Goal: Ask a question: Seek information or help from site administrators or community

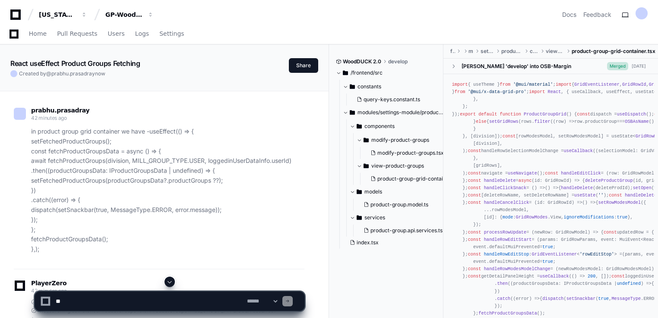
scroll to position [11996, 0]
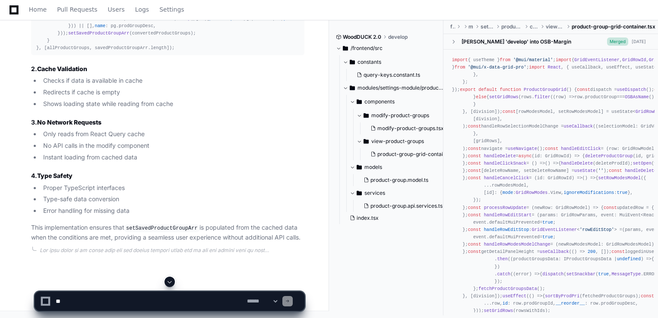
click at [80, 302] on textarea at bounding box center [149, 301] width 191 height 19
paste textarea "**********"
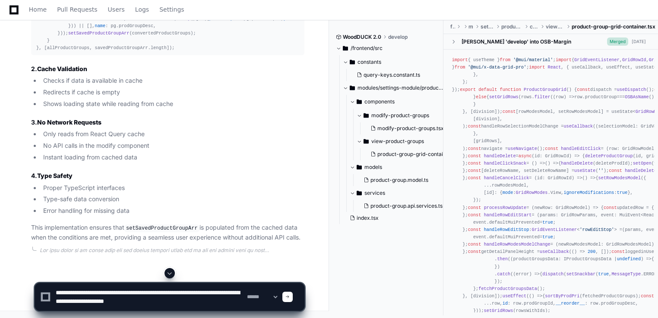
drag, startPoint x: 132, startPoint y: 293, endPoint x: 183, endPoint y: 294, distance: 50.9
click at [183, 294] on textarea at bounding box center [149, 297] width 191 height 28
type textarea "**********"
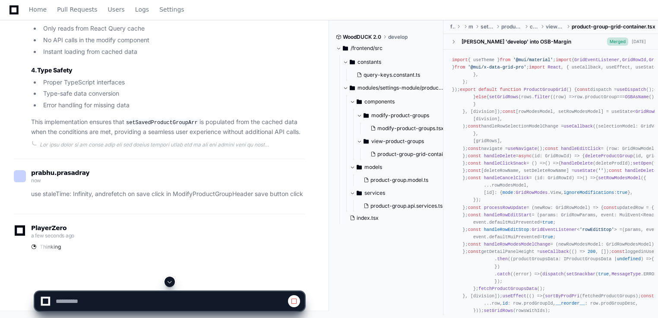
scroll to position [13651, 0]
click at [167, 284] on span at bounding box center [169, 282] width 7 height 7
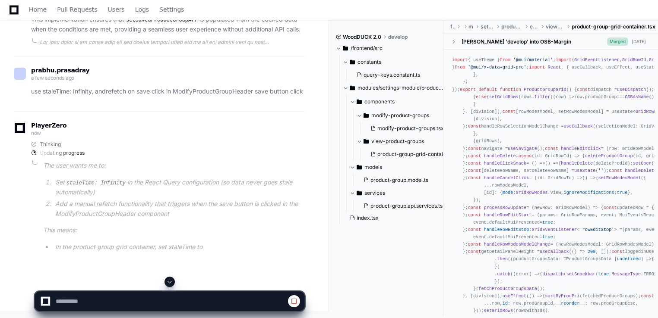
click at [145, 224] on div "PlayerZero now Thinking Updating progress The user wants me to: Set staleTime: …" at bounding box center [159, 187] width 290 height 153
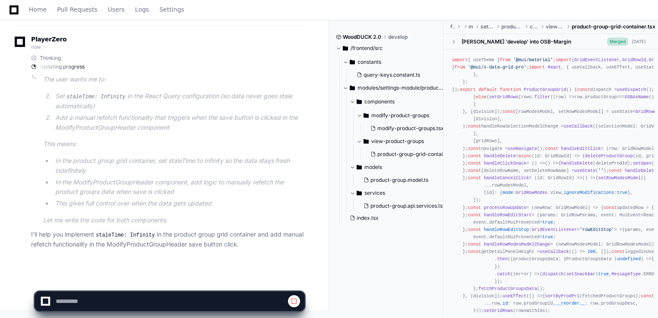
scroll to position [14357, 0]
click at [139, 207] on li "This gives full control over when the data gets updated" at bounding box center [179, 204] width 252 height 10
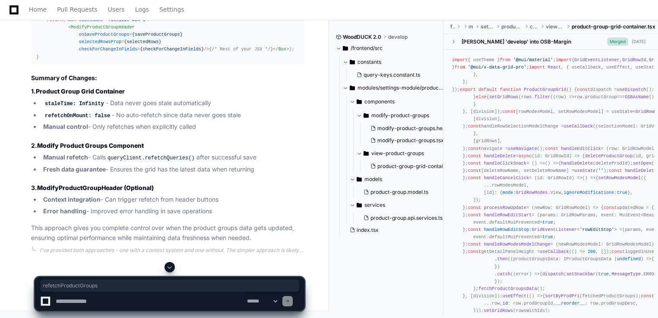
copy span "refetchProductGroups"
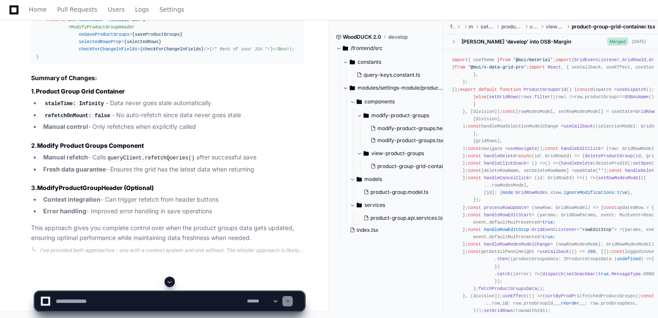
scroll to position [14731, 0]
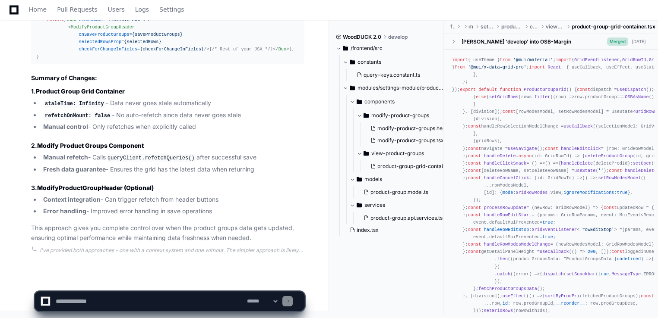
scroll to position [17303, 0]
click at [199, 191] on h3 "3. ModifyProductGroupHeader (Optional)" at bounding box center [167, 188] width 273 height 9
click at [105, 303] on textarea at bounding box center [149, 301] width 191 height 19
paste textarea "**********"
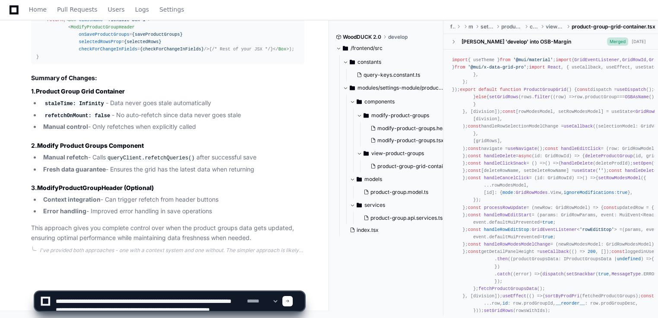
scroll to position [46, 0]
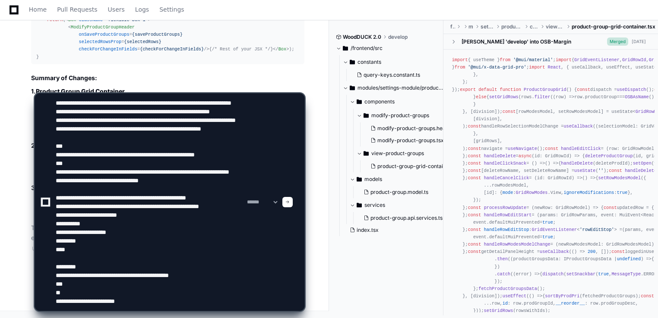
paste textarea "**********"
type textarea "**********"
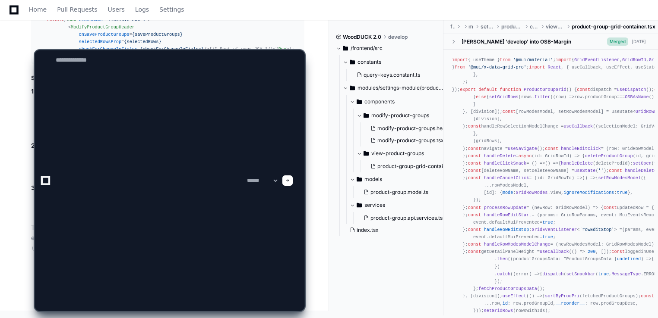
scroll to position [0, 0]
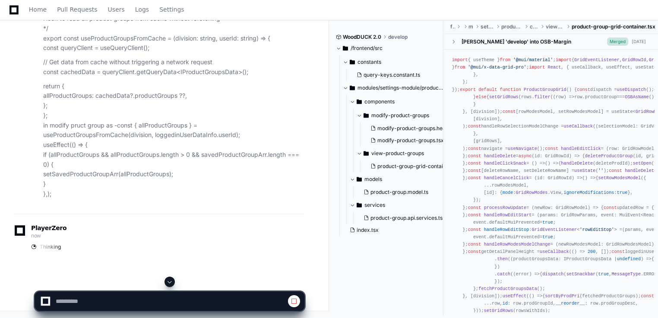
click at [168, 282] on span at bounding box center [169, 282] width 7 height 7
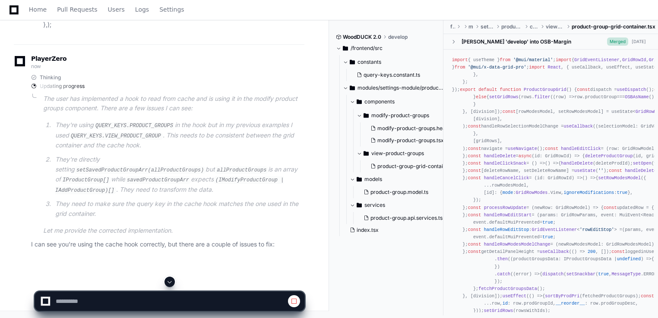
click at [150, 90] on div "Updating progress" at bounding box center [167, 86] width 273 height 7
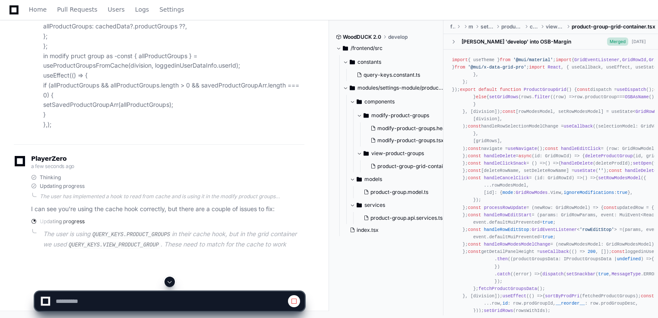
click at [150, 214] on p "I can see you're using the cache hook correctly, but there are a couple of issu…" at bounding box center [167, 210] width 273 height 10
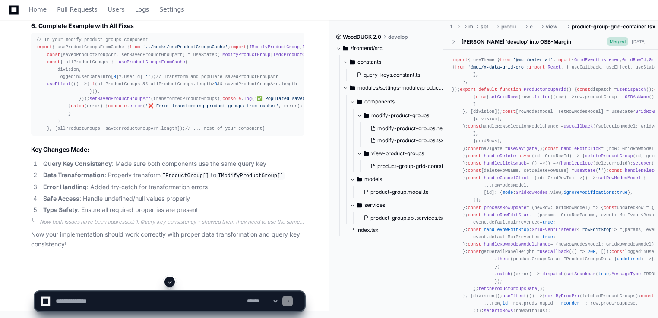
scroll to position [18352, 0]
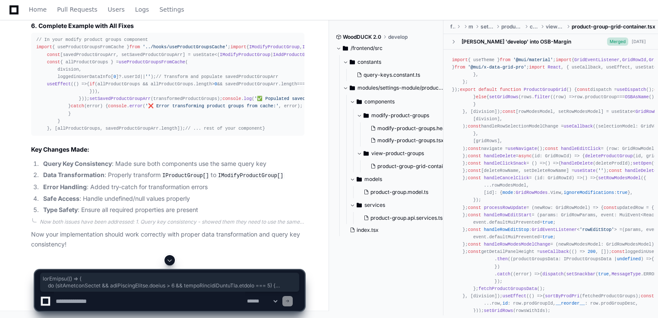
drag, startPoint x: 35, startPoint y: 89, endPoint x: 163, endPoint y: 224, distance: 186.5
copy div "useEffect ( () => { if (allProductGroups && allProductGroups. length > 0 && sav…"
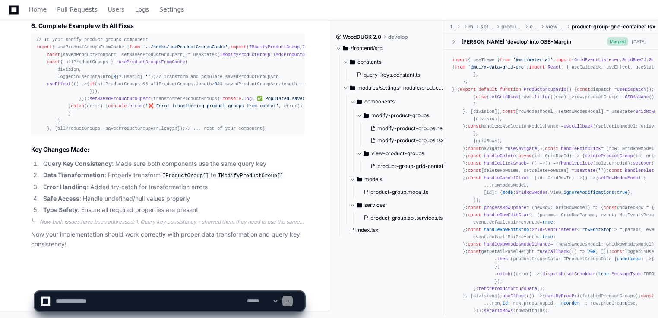
scroll to position [19113, 0]
click at [123, 299] on textarea at bounding box center [149, 301] width 191 height 19
paste textarea "**********"
type textarea "**********"
click at [290, 299] on span at bounding box center [287, 301] width 4 height 4
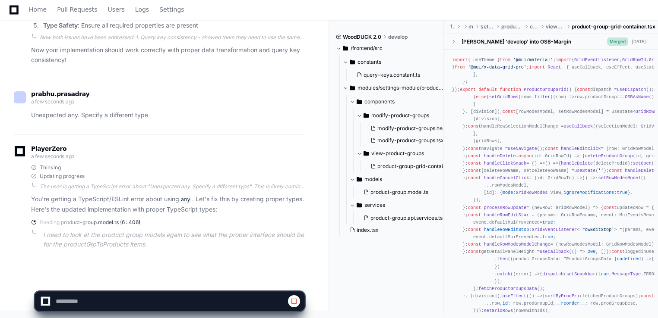
scroll to position [19297, 0]
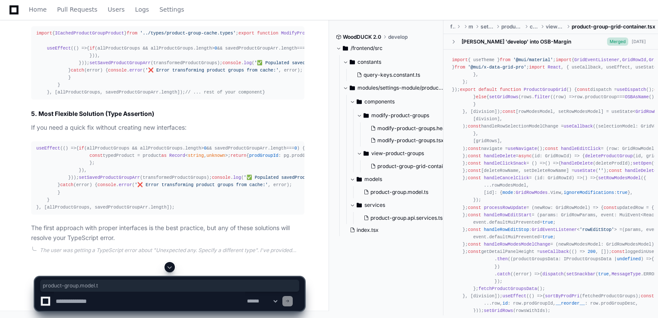
drag, startPoint x: 114, startPoint y: 65, endPoint x: 166, endPoint y: 66, distance: 51.8
copy span "product-group.model.t"
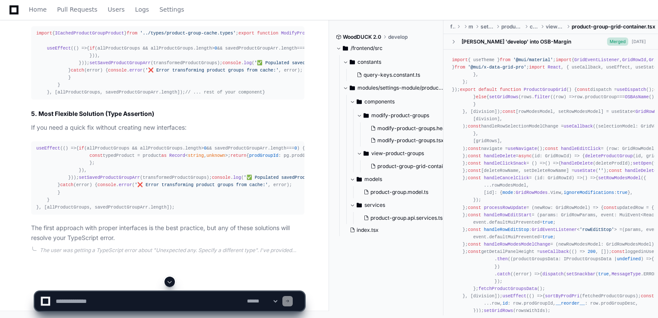
drag, startPoint x: 41, startPoint y: 159, endPoint x: 36, endPoint y: 100, distance: 58.9
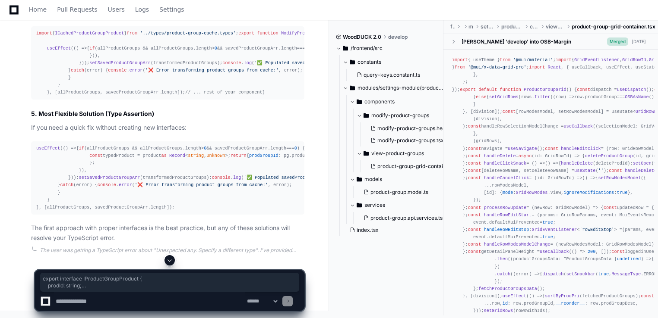
copy div "export interface IProductGroupProduct { prodId : string ; prodDesc ?: string ; …"
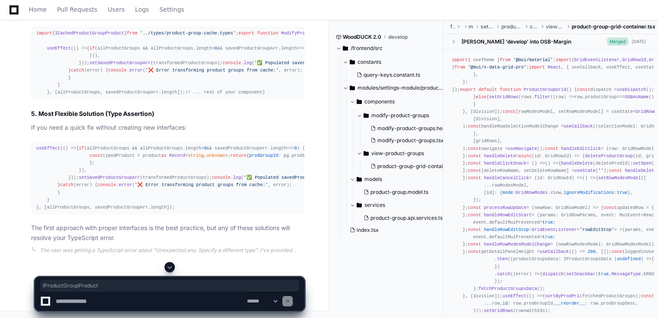
copy span "IProductGroupProduct"
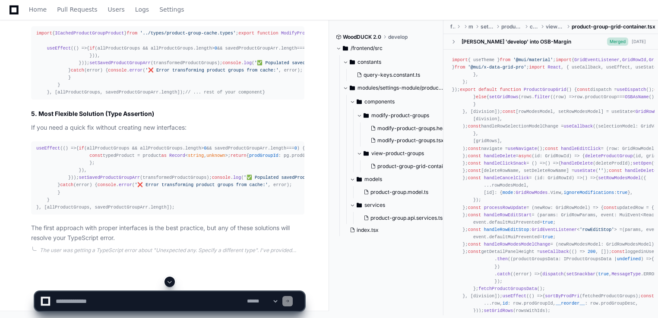
scroll to position [20333, 0]
click at [235, 96] on div "import { ICachedProductGroupProduct } from '../types/product-group-cache.types'…" at bounding box center [167, 63] width 263 height 66
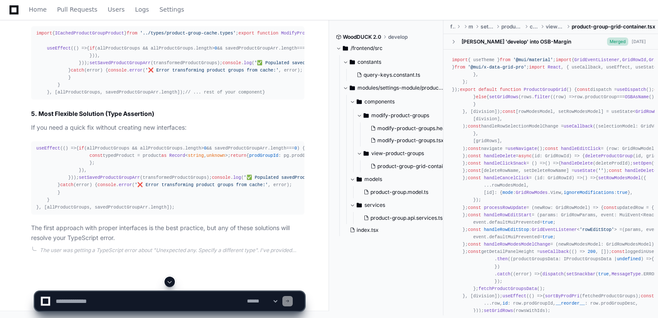
click at [134, 301] on textarea at bounding box center [149, 301] width 191 height 19
paste textarea "**********"
type textarea "**********"
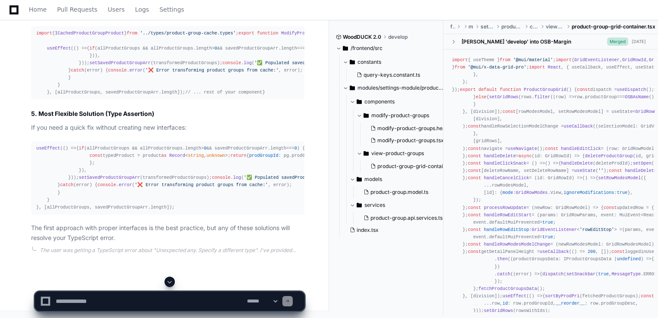
scroll to position [0, 0]
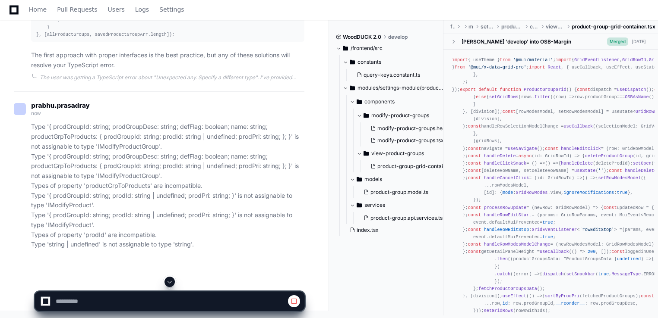
click at [169, 286] on span at bounding box center [169, 282] width 7 height 7
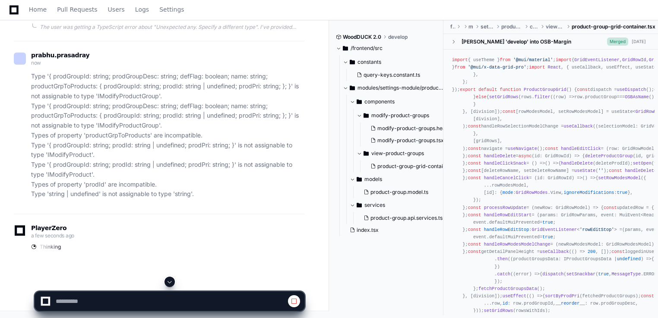
scroll to position [21121, 0]
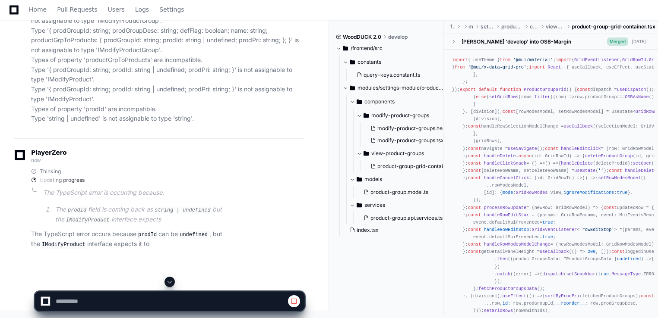
click at [169, 281] on span at bounding box center [169, 282] width 7 height 7
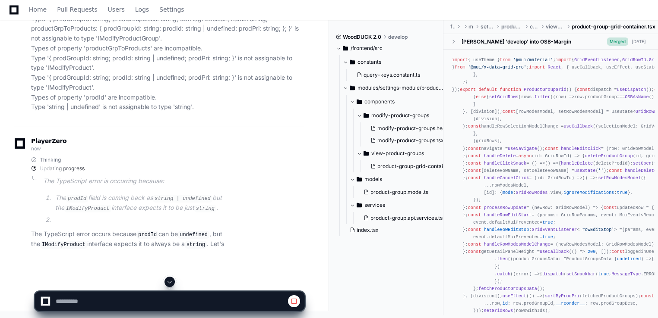
scroll to position [21246, 0]
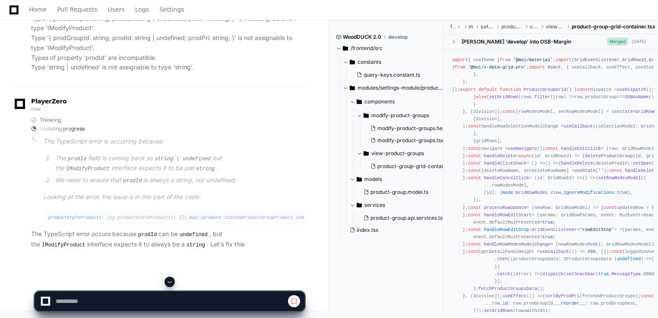
click at [190, 203] on article "The TypeScript error is occurring because: The prodId field is coming back as s…" at bounding box center [173, 181] width 261 height 88
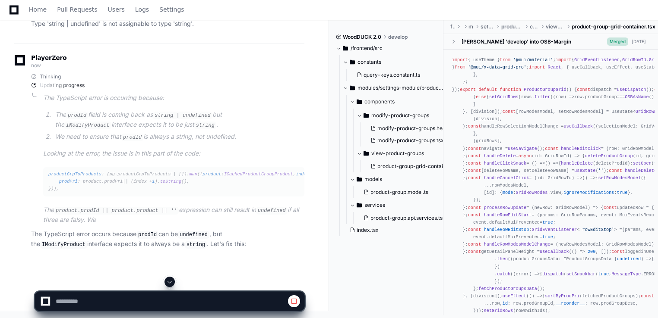
scroll to position [21355, 0]
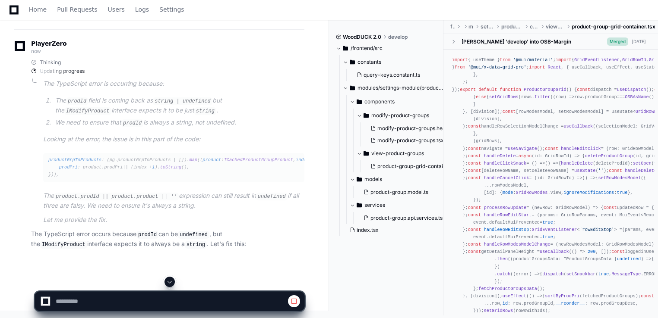
click at [187, 241] on div "Thinking Updating progress The TypeScript error is occurring because: The prodI…" at bounding box center [167, 154] width 273 height 190
click at [182, 249] on p "The TypeScript error occurs because prodId can be undefined , but the IModifyPr…" at bounding box center [167, 240] width 273 height 20
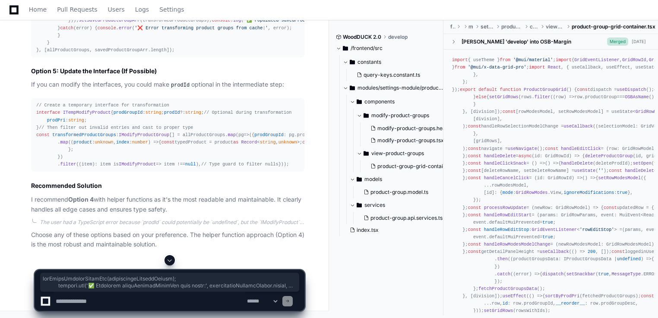
drag, startPoint x: 164, startPoint y: 287, endPoint x: 84, endPoint y: 226, distance: 100.8
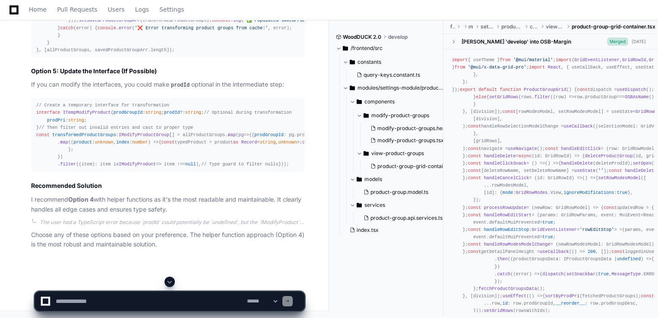
drag, startPoint x: 163, startPoint y: 286, endPoint x: 97, endPoint y: 267, distance: 68.8
click at [97, 277] on app-app-chat-input "**********" at bounding box center [170, 294] width 270 height 35
drag, startPoint x: 97, startPoint y: 267, endPoint x: 238, endPoint y: 282, distance: 142.4
click at [238, 282] on div at bounding box center [170, 282] width 270 height 10
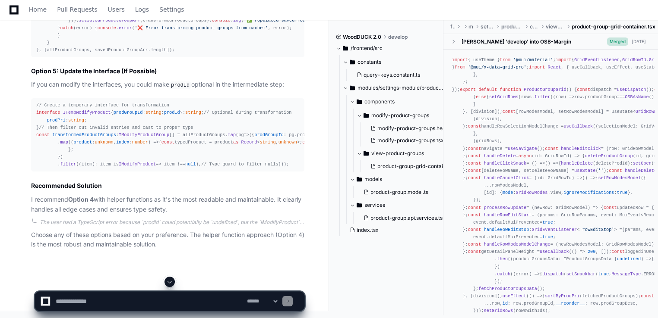
scroll to position [22038, 0]
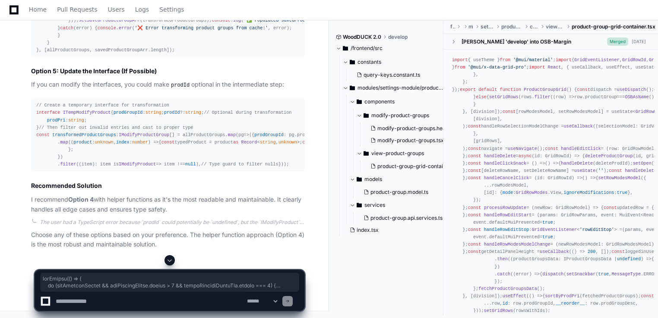
drag, startPoint x: 35, startPoint y: 91, endPoint x: 168, endPoint y: 247, distance: 206.0
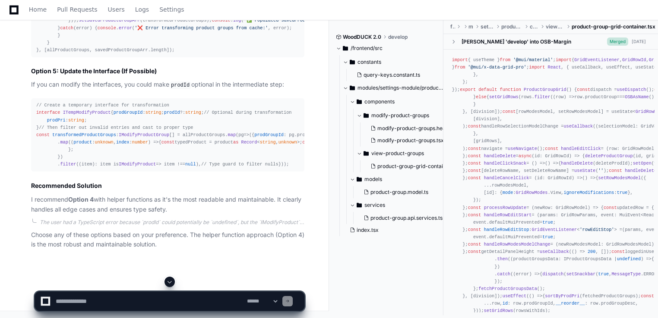
scroll to position [22073, 0]
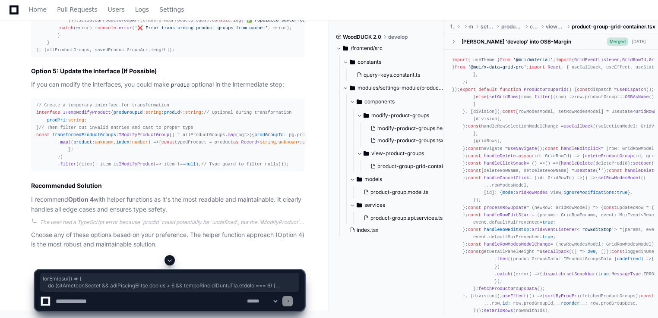
drag, startPoint x: 125, startPoint y: 231, endPoint x: 35, endPoint y: 57, distance: 195.5
copy div "useEffect ( () => { if (allProductGroups && allProductGroups. length > 0 && sav…"
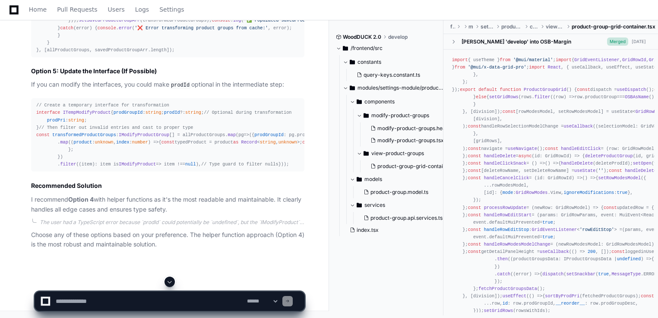
click at [72, 300] on textarea at bounding box center [149, 301] width 191 height 19
click at [88, 299] on textarea at bounding box center [149, 301] width 191 height 19
click at [205, 302] on textarea at bounding box center [149, 301] width 191 height 19
paste textarea "**********"
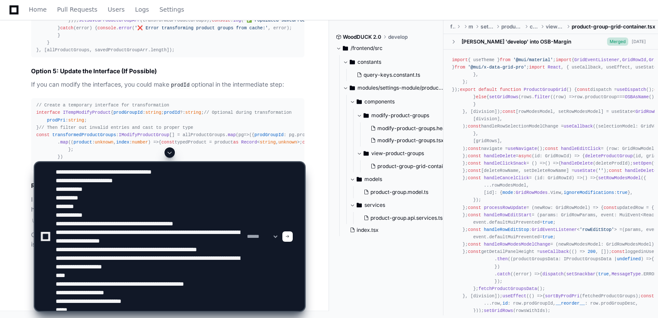
scroll to position [20, 0]
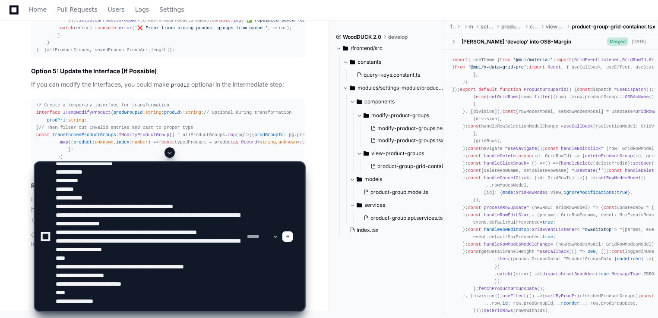
type textarea "**********"
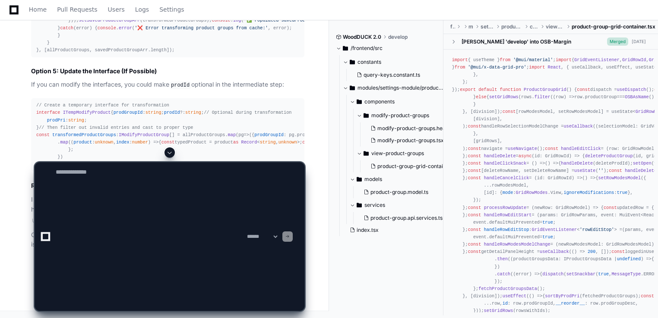
scroll to position [0, 0]
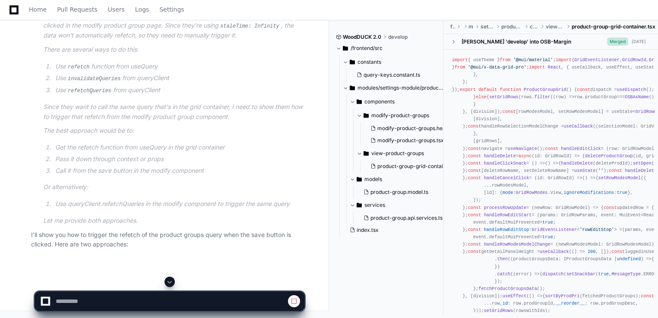
click at [170, 280] on span at bounding box center [169, 282] width 7 height 7
click at [230, 186] on p "Or alternatively:" at bounding box center [173, 188] width 261 height 10
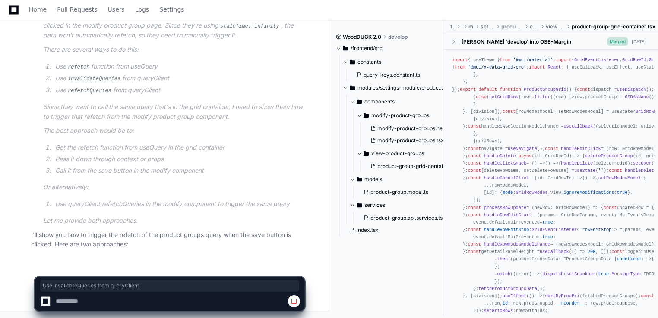
drag, startPoint x: 183, startPoint y: 80, endPoint x: 55, endPoint y: 79, distance: 127.7
click at [55, 79] on li "Use invalidateQueries from queryClient" at bounding box center [179, 78] width 252 height 10
copy li "Use invalidateQueries from queryClient"
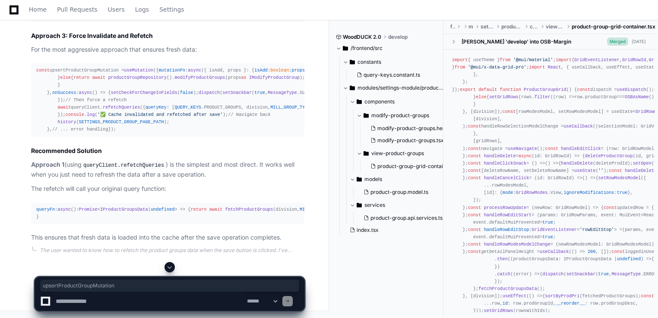
copy div "upsertProductGroupMutation"
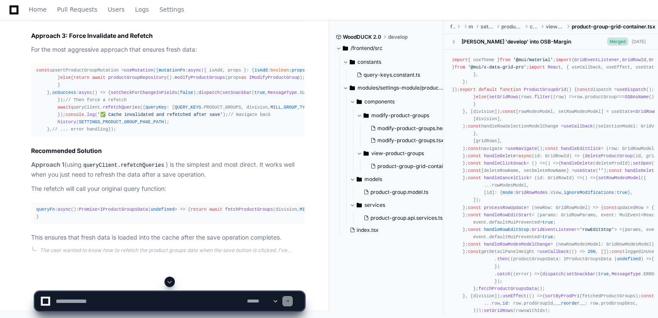
click at [84, 75] on div "const upsertProductGroupMutation = useMutation ({ mutationFn : async ({ isAdd, …" at bounding box center [167, 100] width 263 height 66
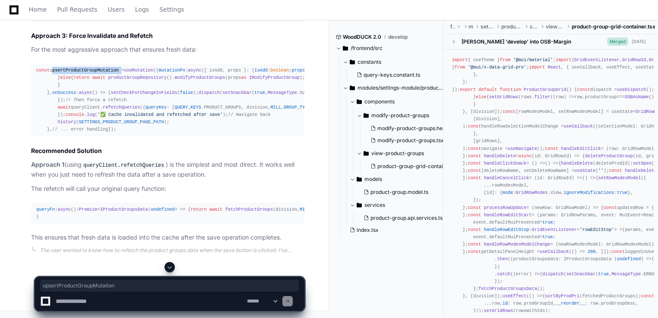
click at [84, 75] on div "const upsertProductGroupMutation = useMutation ({ mutationFn : async ({ isAdd, …" at bounding box center [167, 100] width 263 height 66
copy div "upsertProductGroupMutation"
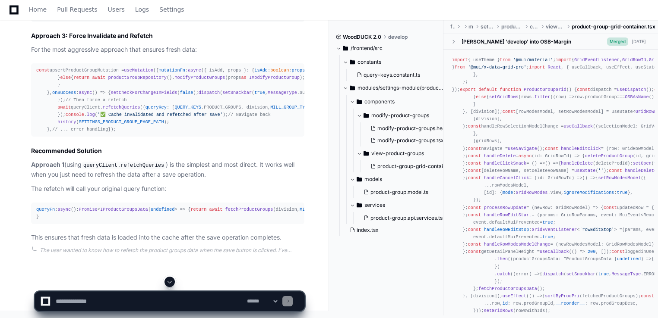
click at [131, 133] on div "const upsertProductGroupMutation = useMutation ({ mutationFn : async ({ isAdd, …" at bounding box center [167, 100] width 263 height 66
click at [109, 133] on div "const upsertProductGroupMutation = useMutation ({ mutationFn : async ({ isAdd, …" at bounding box center [167, 100] width 263 height 66
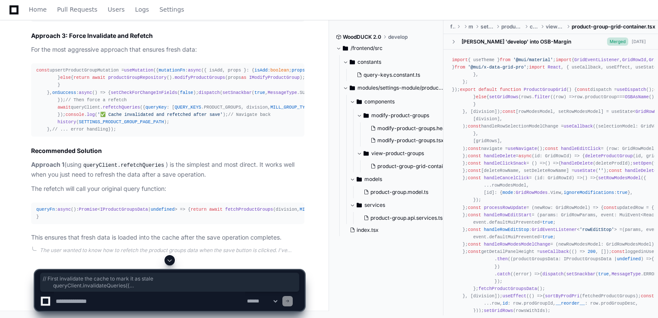
drag, startPoint x: 53, startPoint y: 78, endPoint x: 76, endPoint y: 148, distance: 73.4
click at [76, 133] on div "const upsertProductGroupMutation = useMutation ({ mutationFn : async ({ isAdd, …" at bounding box center [167, 100] width 263 height 66
copy div "// First invalidate the cache to mark it as stale queryClient. invalidateQuerie…"
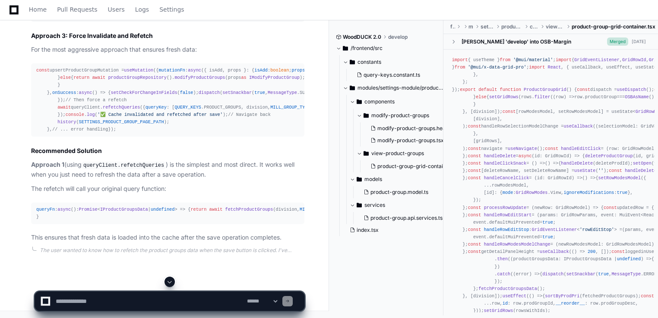
click at [186, 133] on div "const upsertProductGroupMutation = useMutation ({ mutationFn : async ({ isAdd, …" at bounding box center [167, 100] width 263 height 66
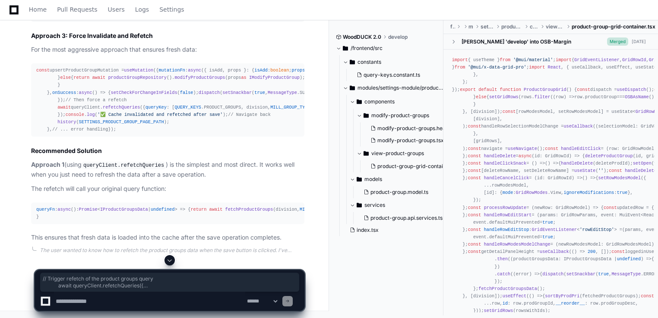
drag, startPoint x: 62, startPoint y: 161, endPoint x: 101, endPoint y: 195, distance: 52.0
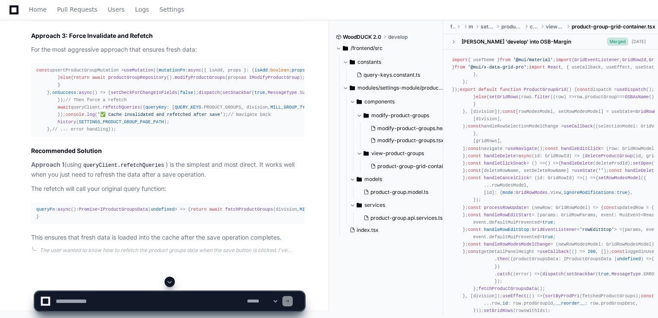
scroll to position [24687, 0]
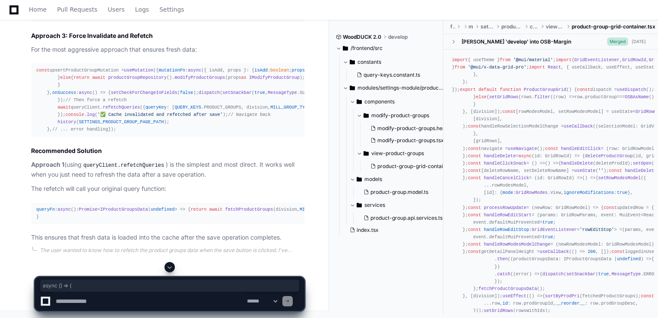
drag, startPoint x: 73, startPoint y: 123, endPoint x: 117, endPoint y: 122, distance: 44.5
click at [117, 122] on div "const upsertProductGroupMutation = useMutation ({ mutationFn : async ({ isAdd, …" at bounding box center [167, 100] width 263 height 66
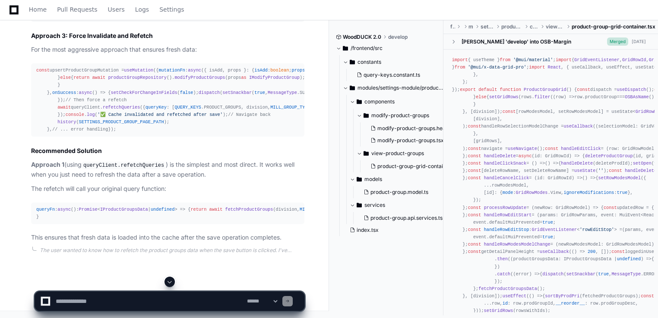
click at [94, 308] on textarea at bounding box center [149, 301] width 191 height 19
paste textarea "**********"
type textarea "**********"
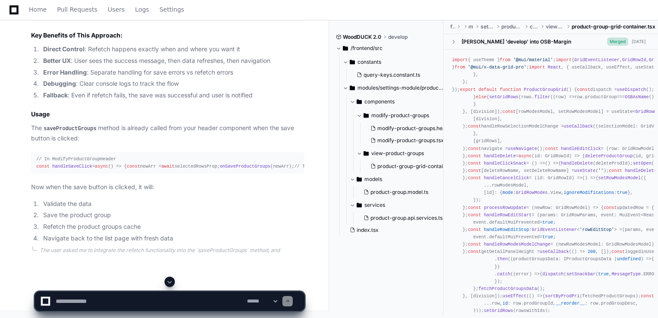
click at [120, 303] on textarea at bounding box center [149, 301] width 191 height 19
paste textarea "**********"
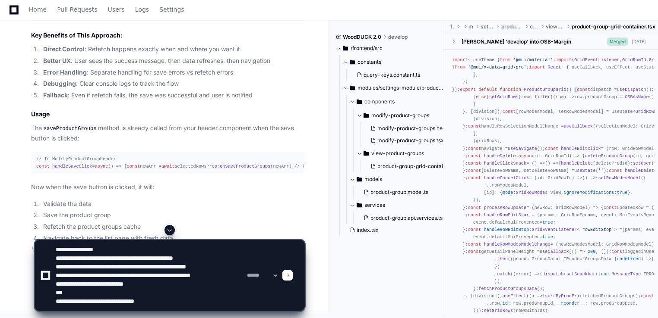
scroll to position [11, 0]
click at [147, 246] on textarea at bounding box center [149, 275] width 191 height 71
click at [160, 263] on textarea at bounding box center [149, 275] width 191 height 71
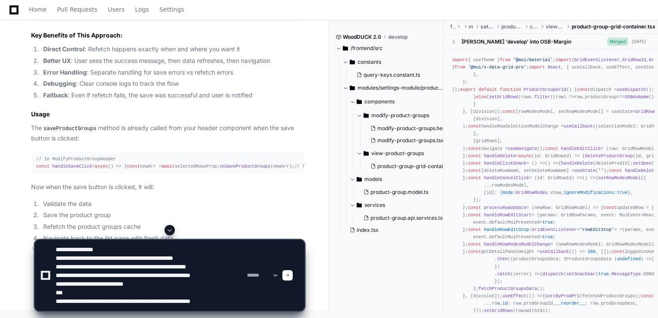
scroll to position [11, 0]
paste textarea "**********"
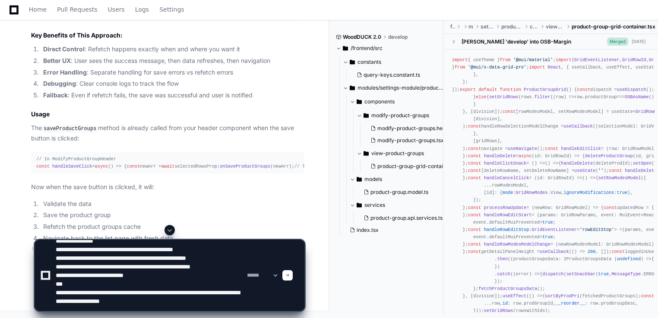
type textarea "**********"
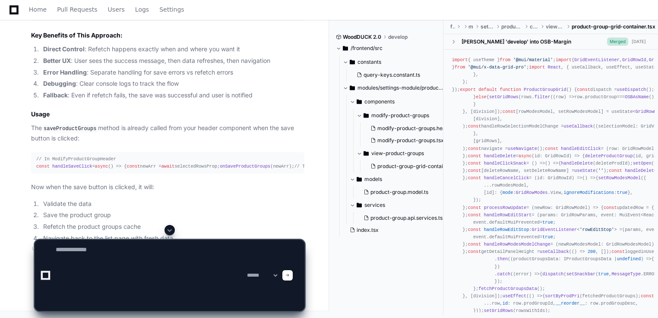
scroll to position [0, 0]
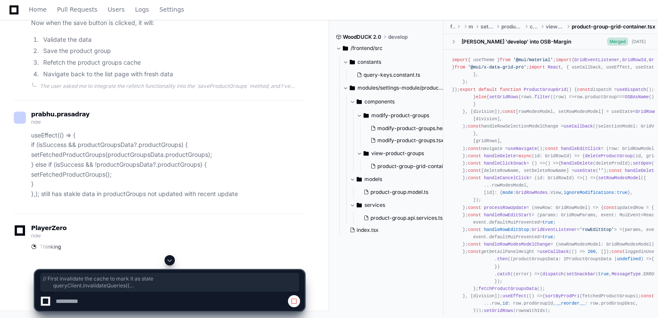
drag, startPoint x: 48, startPoint y: 156, endPoint x: 82, endPoint y: 177, distance: 39.2
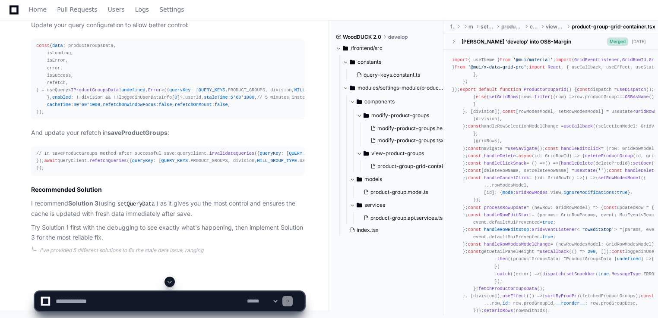
click at [170, 281] on span at bounding box center [169, 282] width 7 height 7
click at [221, 192] on h2 "Recommended Solution" at bounding box center [167, 190] width 273 height 9
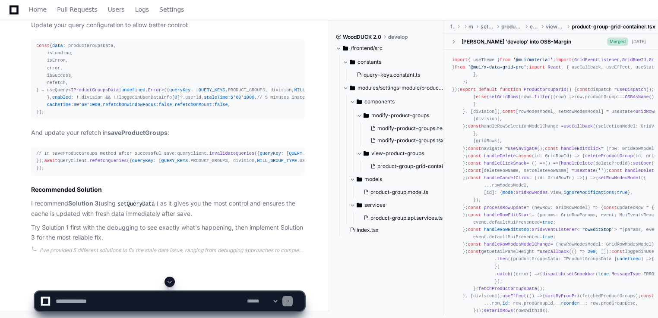
scroll to position [27144, 0]
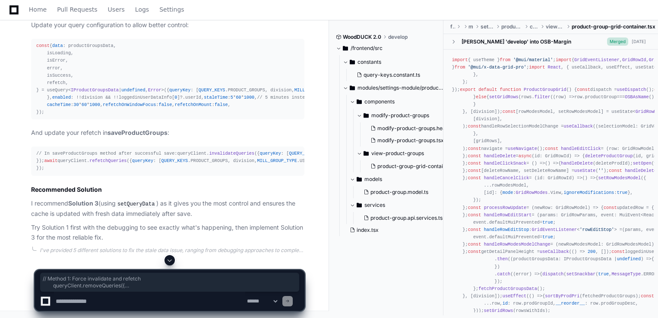
drag, startPoint x: 53, startPoint y: 144, endPoint x: 110, endPoint y: 236, distance: 108.7
drag, startPoint x: 66, startPoint y: 237, endPoint x: 52, endPoint y: 154, distance: 84.4
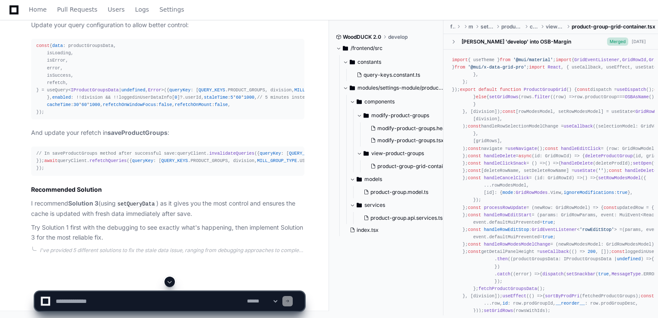
scroll to position [28007, 0]
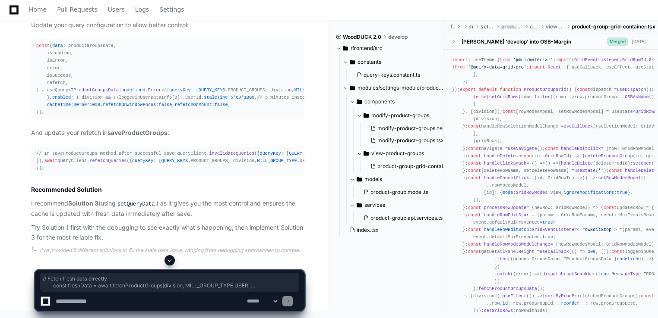
drag, startPoint x: 54, startPoint y: 105, endPoint x: 62, endPoint y: 133, distance: 29.5
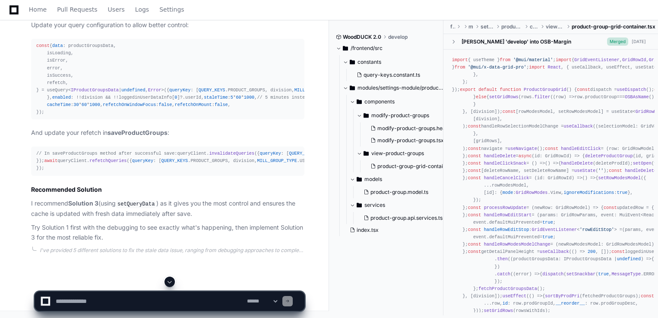
drag, startPoint x: 62, startPoint y: 133, endPoint x: 93, endPoint y: 130, distance: 31.2
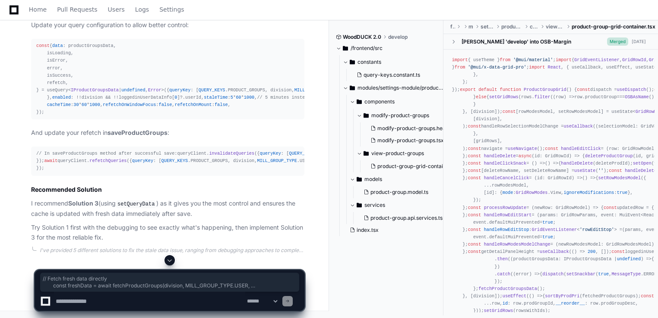
drag, startPoint x: 62, startPoint y: 193, endPoint x: 52, endPoint y: 108, distance: 85.6
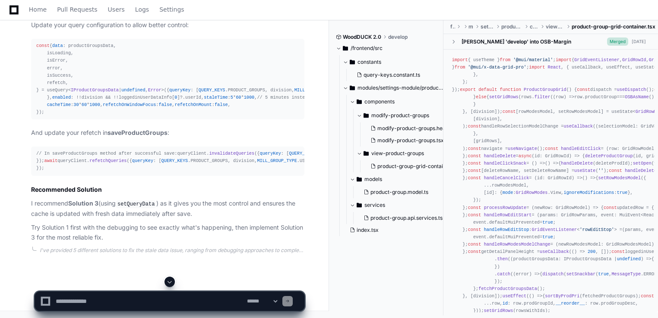
click at [361, 251] on div "WoodDUCK 2.0 develop /frontend/src constants query-keys.constant.ts modules/set…" at bounding box center [389, 168] width 107 height 296
